Goal: Task Accomplishment & Management: Manage account settings

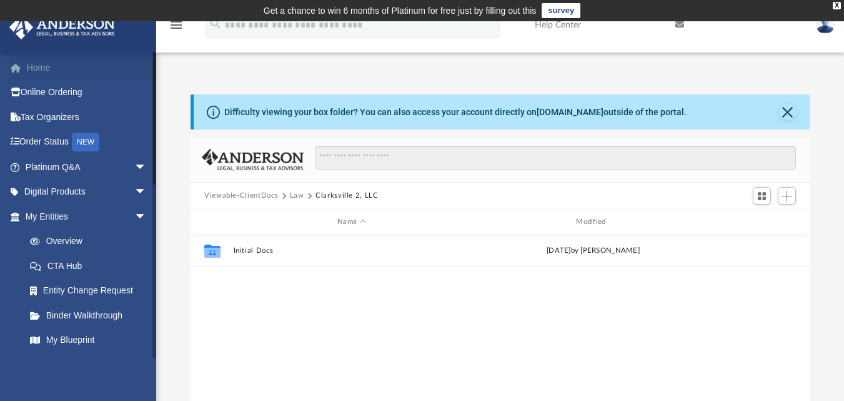
click at [61, 69] on link "Home" at bounding box center [87, 67] width 157 height 25
click at [33, 66] on link "Home" at bounding box center [87, 67] width 157 height 25
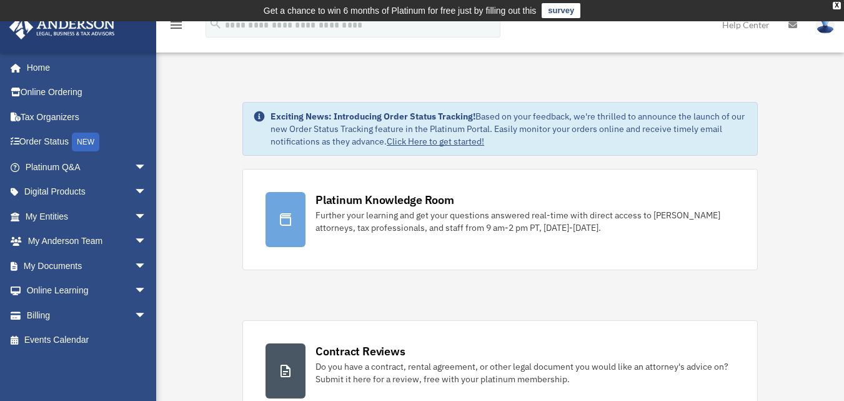
click at [823, 28] on img at bounding box center [825, 25] width 19 height 18
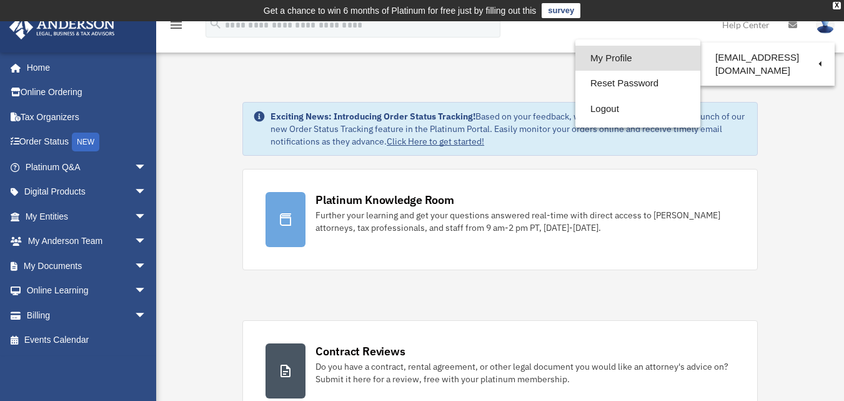
click at [646, 59] on link "My Profile" at bounding box center [638, 59] width 125 height 26
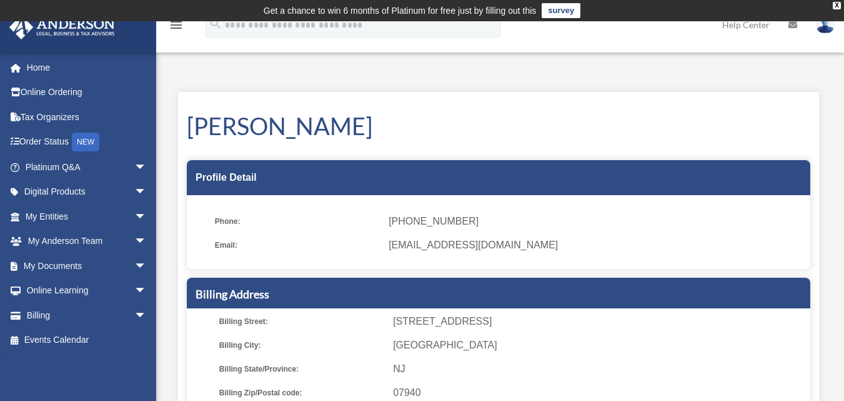
click at [440, 213] on span "[PHONE_NUMBER]" at bounding box center [595, 222] width 413 height 18
click at [448, 222] on span "[PHONE_NUMBER]" at bounding box center [595, 222] width 413 height 18
click at [840, 5] on div "X" at bounding box center [837, 6] width 8 height 8
